Goal: Task Accomplishment & Management: Manage account settings

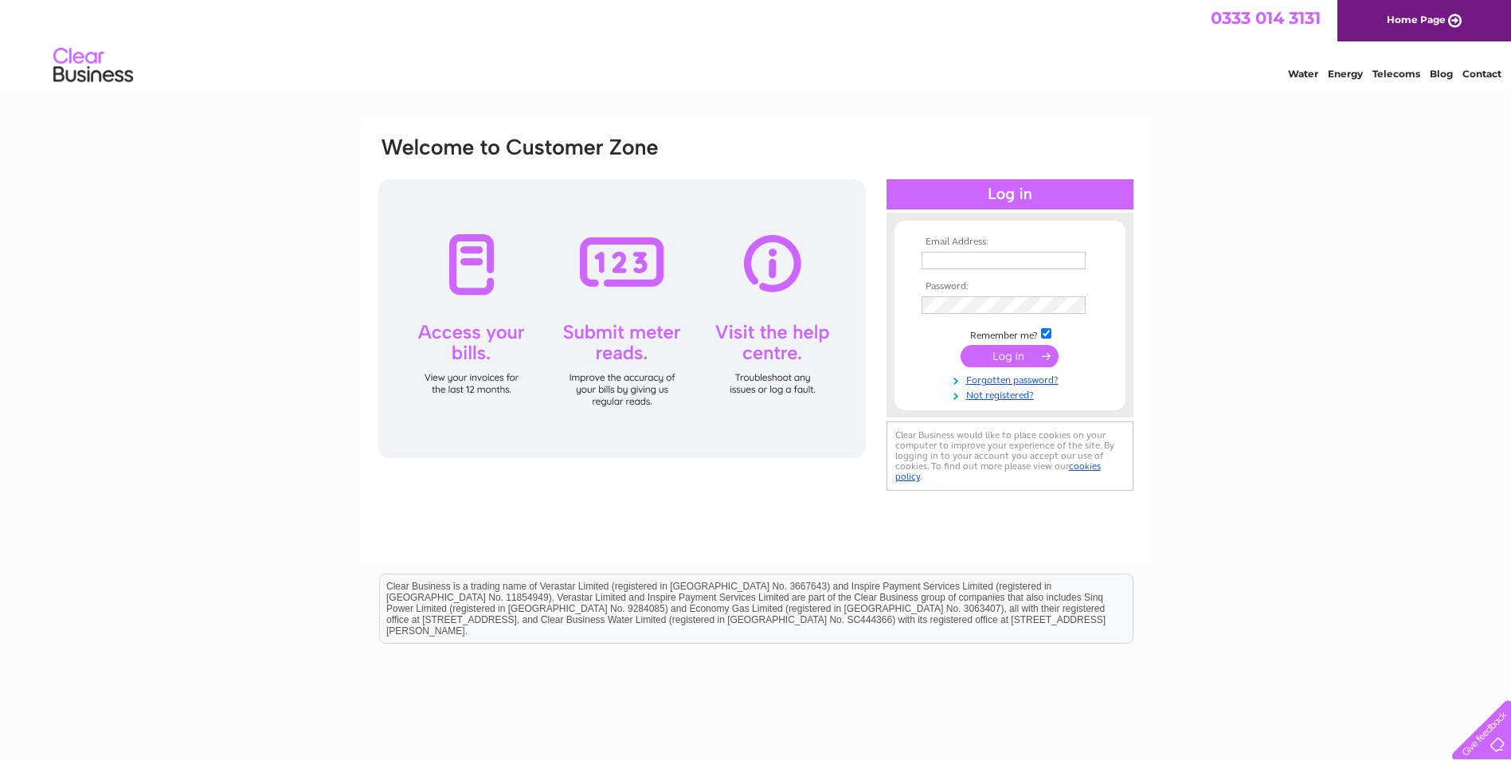
type input "suburbantaverns@hotmail.com"
click at [991, 354] on input "submit" at bounding box center [1009, 356] width 98 height 22
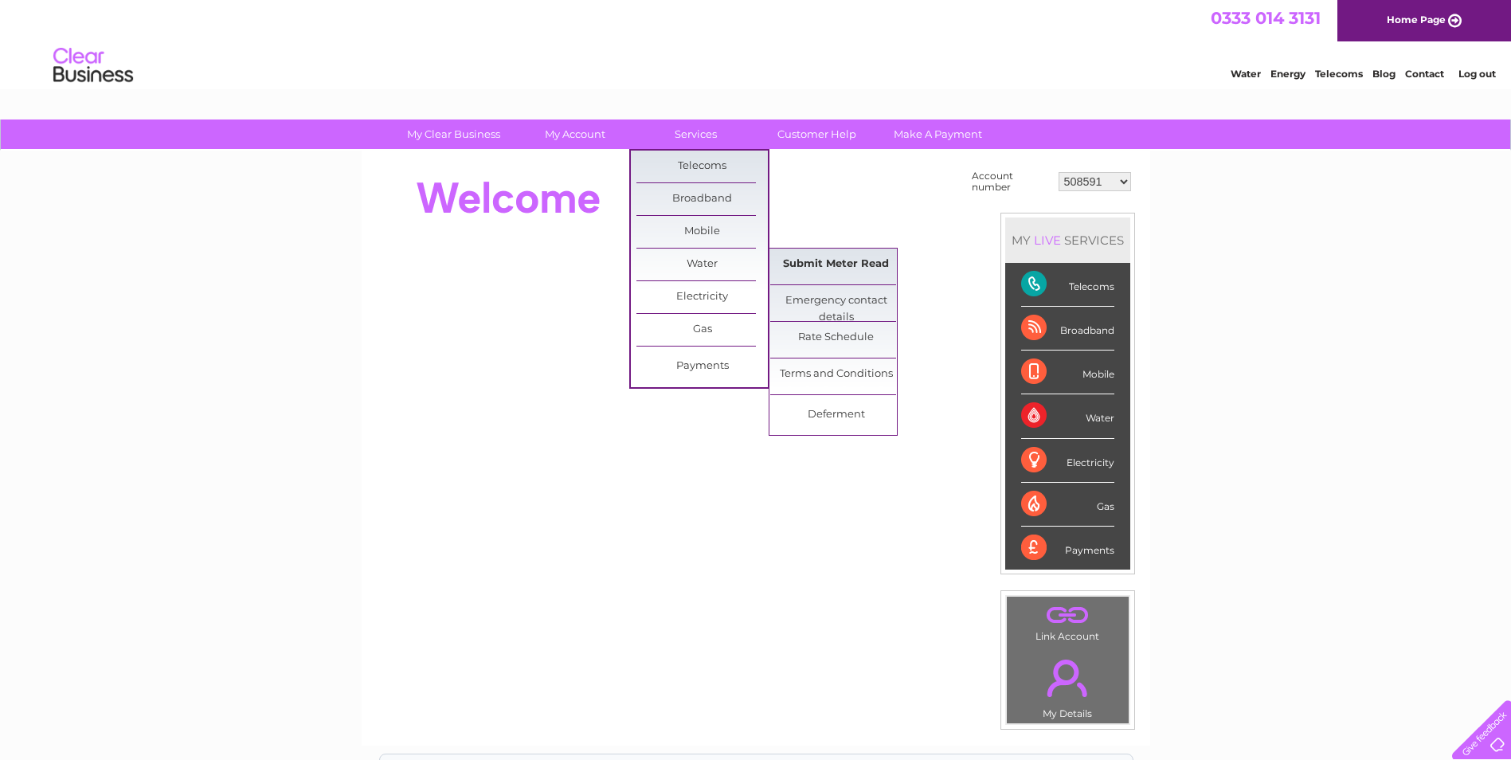
click at [813, 265] on link "Submit Meter Read" at bounding box center [835, 264] width 131 height 32
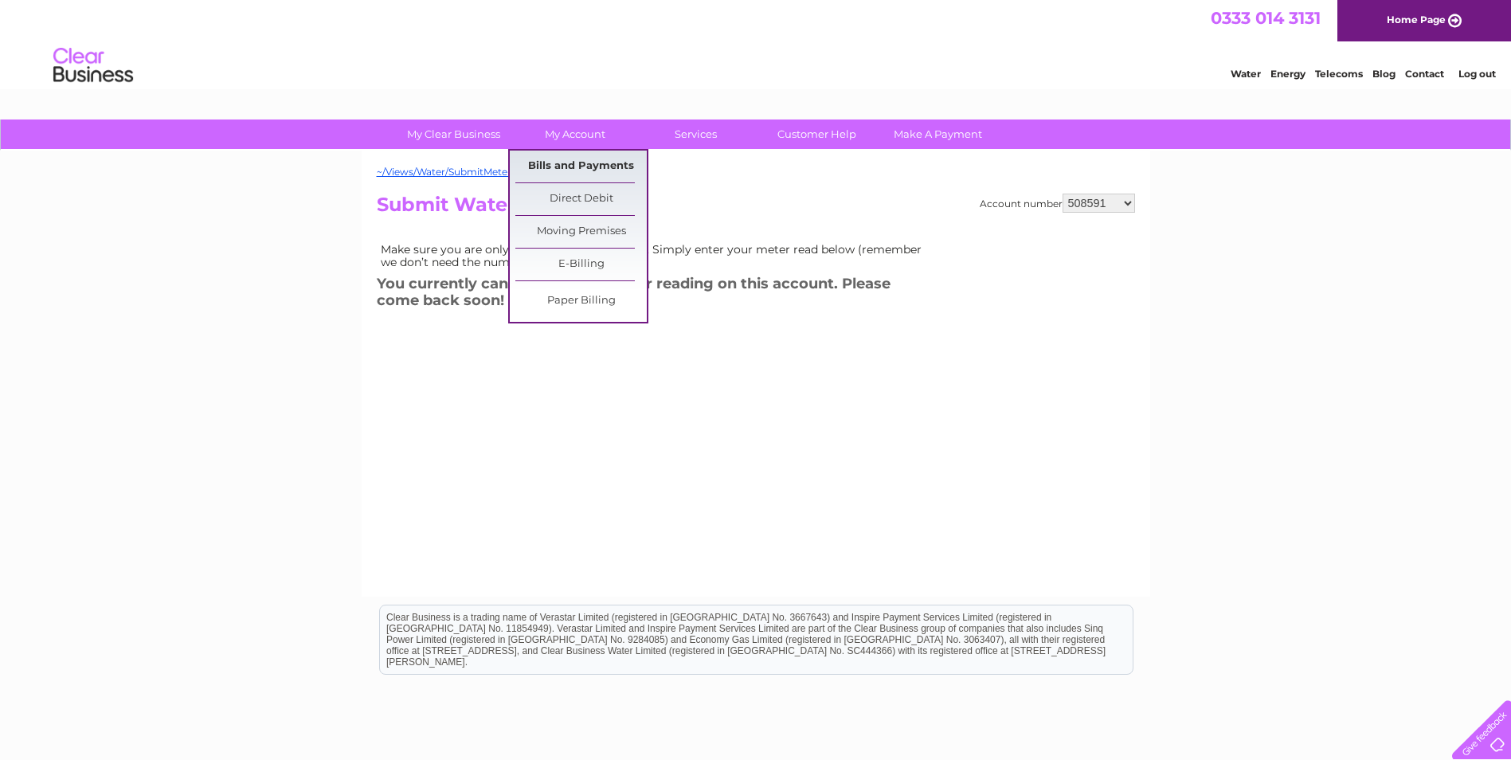
click at [560, 160] on link "Bills and Payments" at bounding box center [580, 166] width 131 height 32
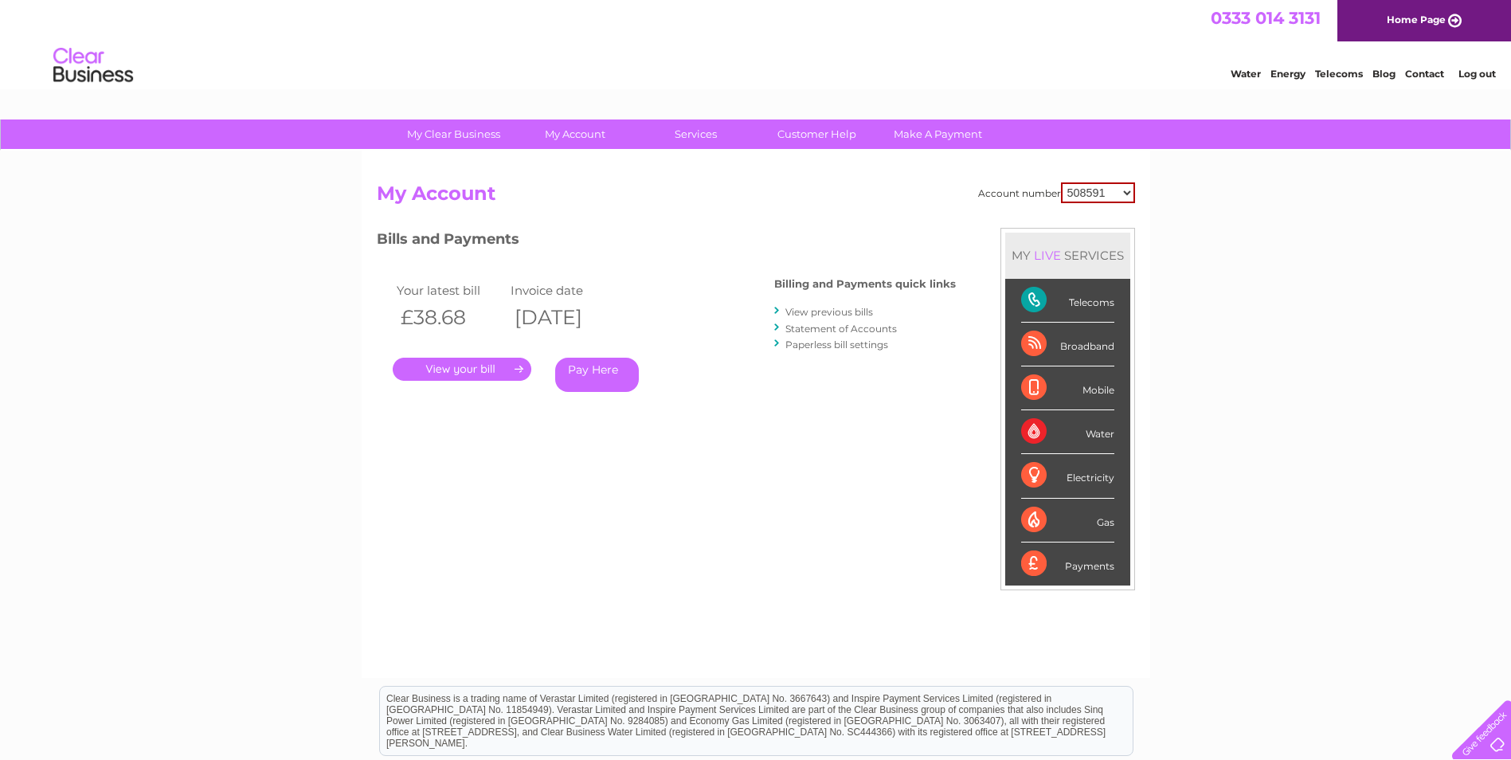
click at [1128, 196] on select "508591 508597 508605 909614 911411 911416 980908 980909 1109339 1141354 3027011…" at bounding box center [1098, 192] width 74 height 21
select select "30285736"
click at [1061, 182] on select "508591 508597 508605 909614 911411 911416 980908 980909 1109339 1141354 3027011…" at bounding box center [1098, 192] width 74 height 21
